Goal: Information Seeking & Learning: Learn about a topic

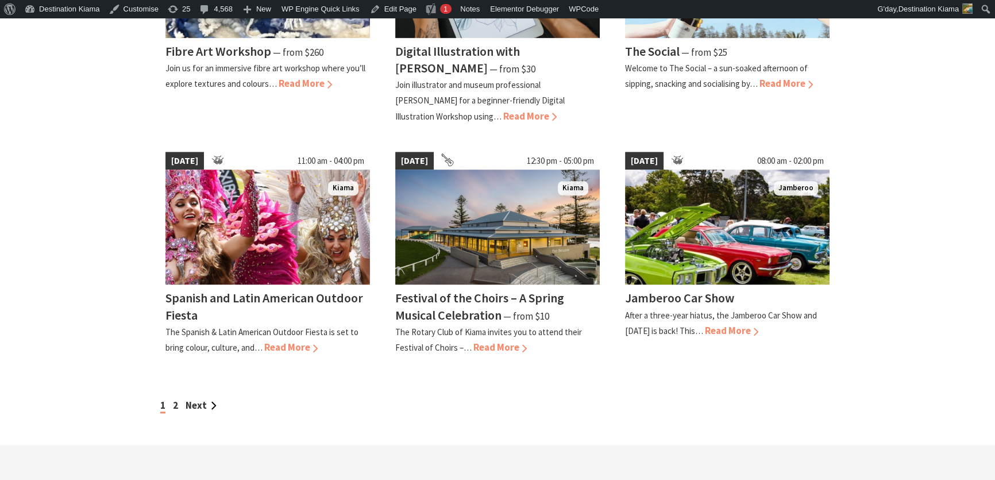
scroll to position [940, 0]
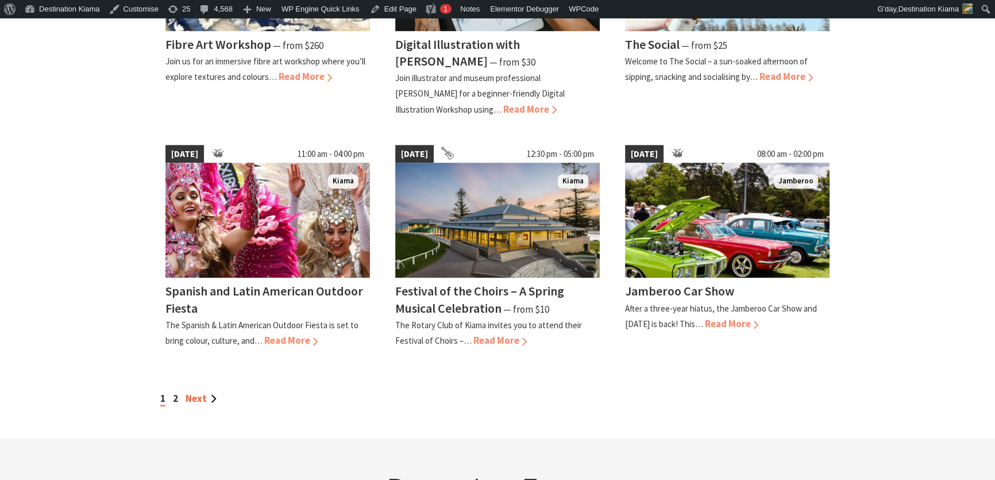
click at [199, 398] on link "Next" at bounding box center [201, 398] width 31 height 13
